Goal: Unclear

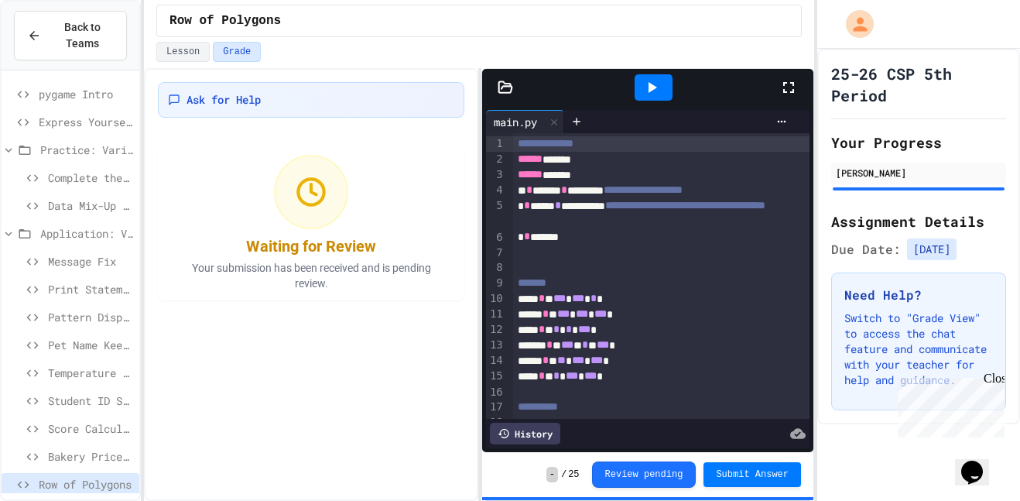
click at [654, 91] on icon at bounding box center [651, 87] width 19 height 19
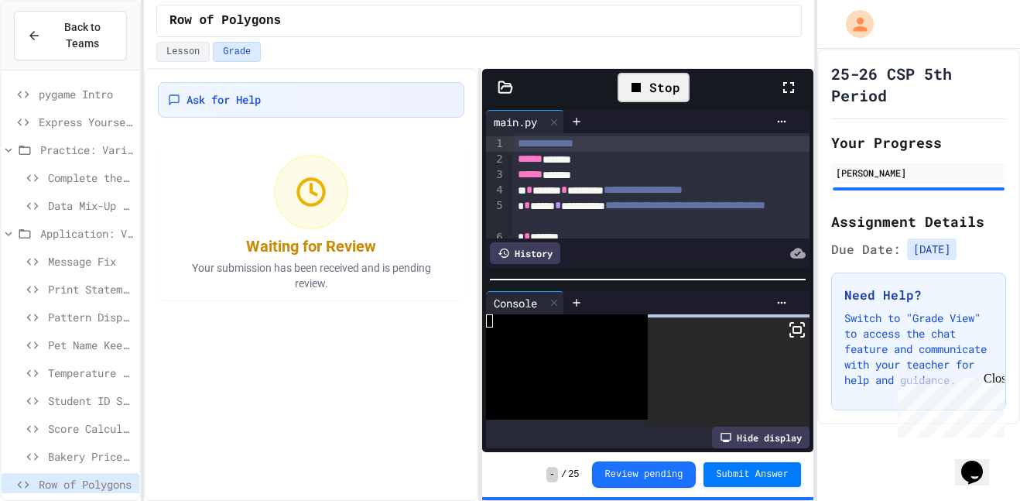
click at [786, 87] on icon at bounding box center [788, 87] width 19 height 19
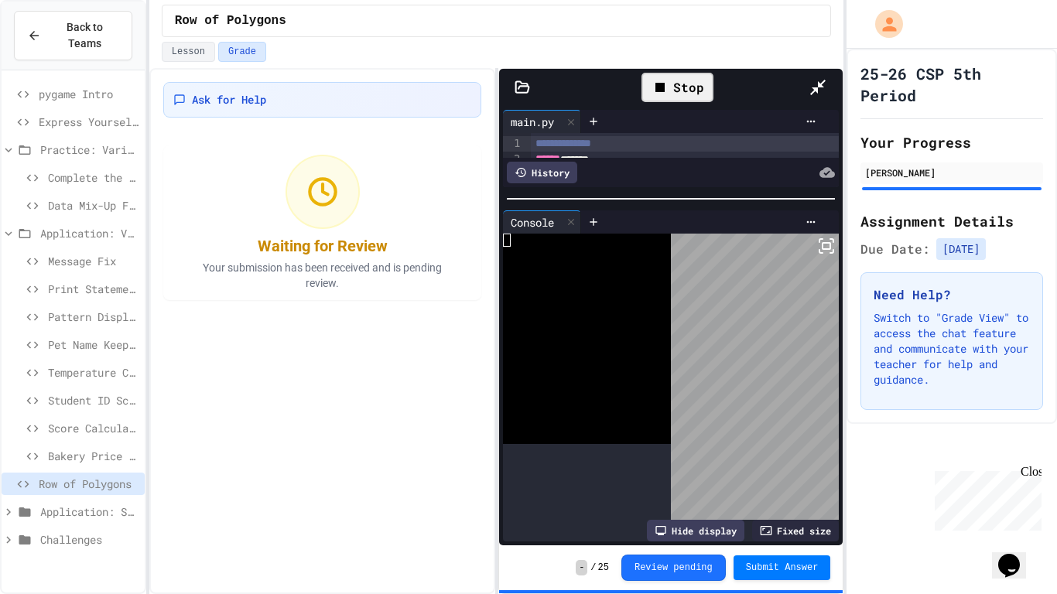
click at [604, 191] on div at bounding box center [671, 198] width 344 height 15
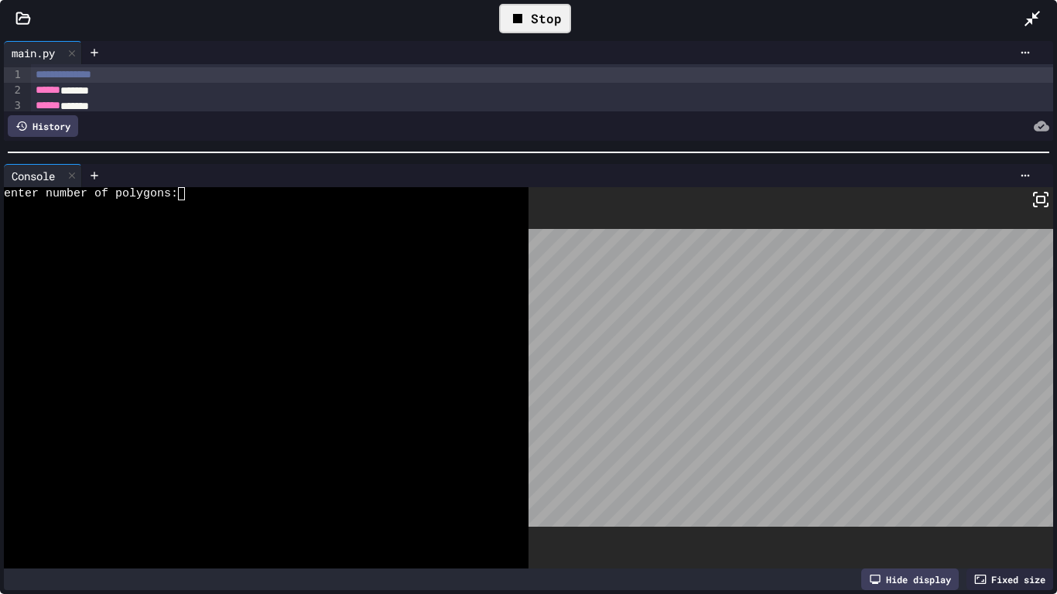
click at [252, 207] on div at bounding box center [258, 206] width 508 height 13
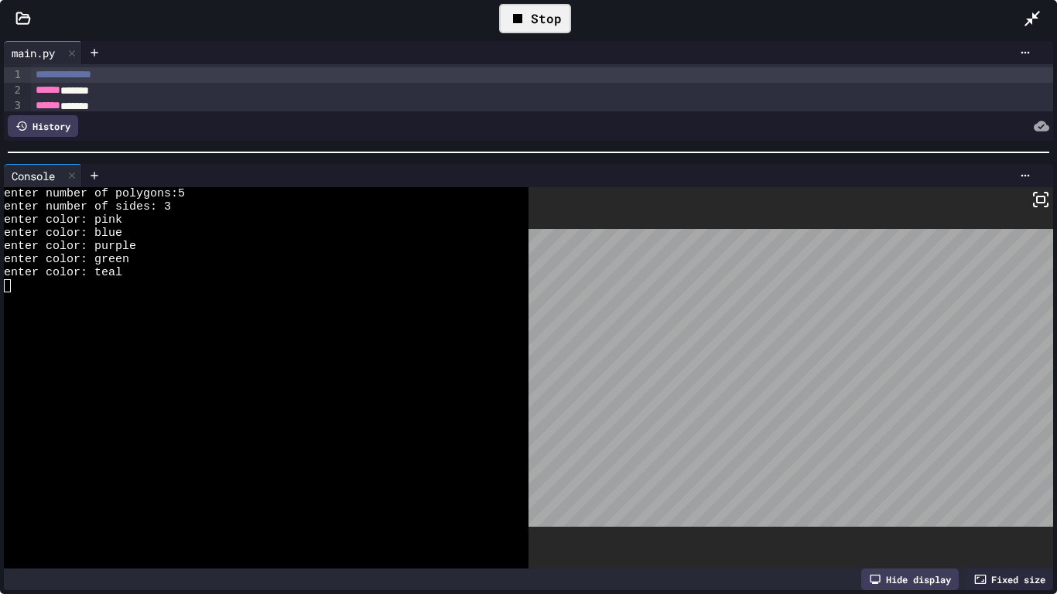
click at [537, 22] on div "Stop" at bounding box center [535, 18] width 72 height 29
